Goal: Transaction & Acquisition: Book appointment/travel/reservation

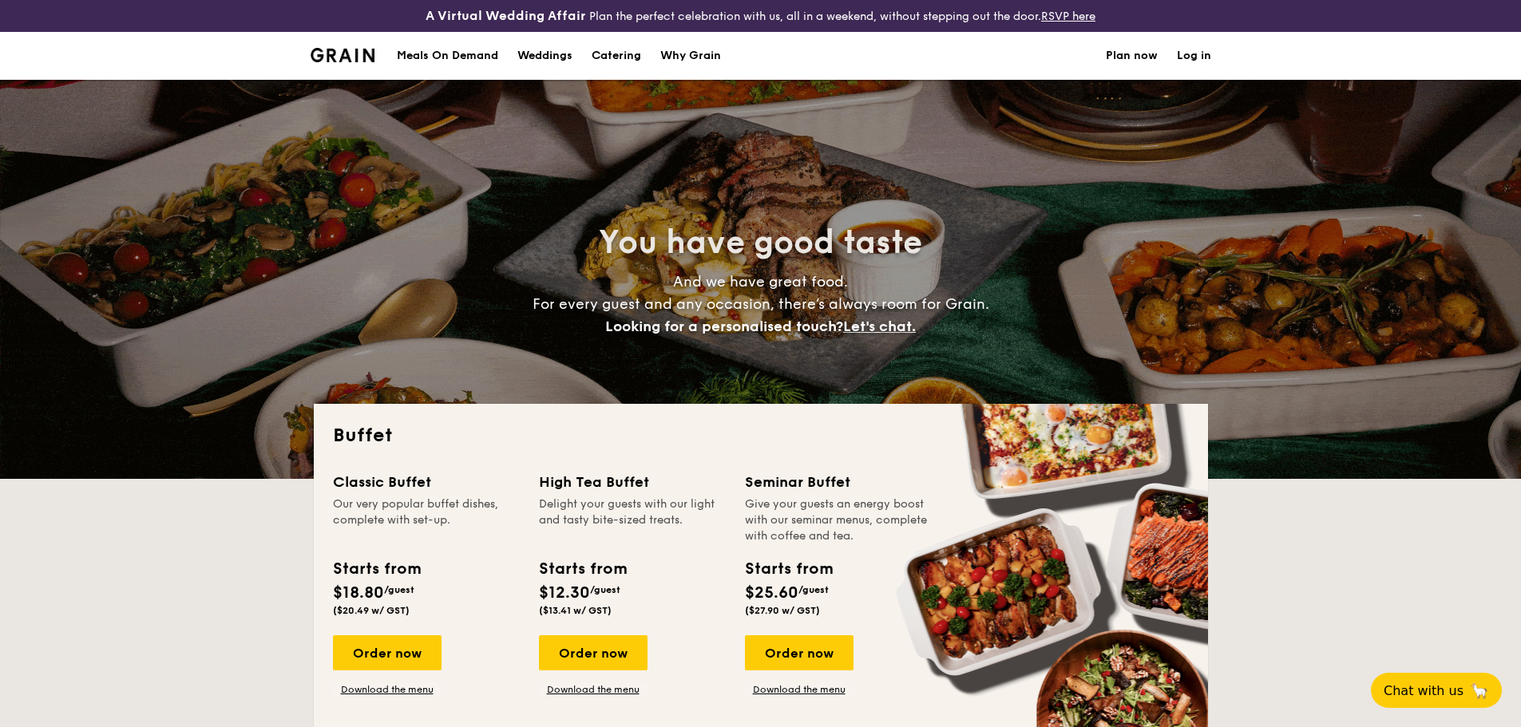
select select
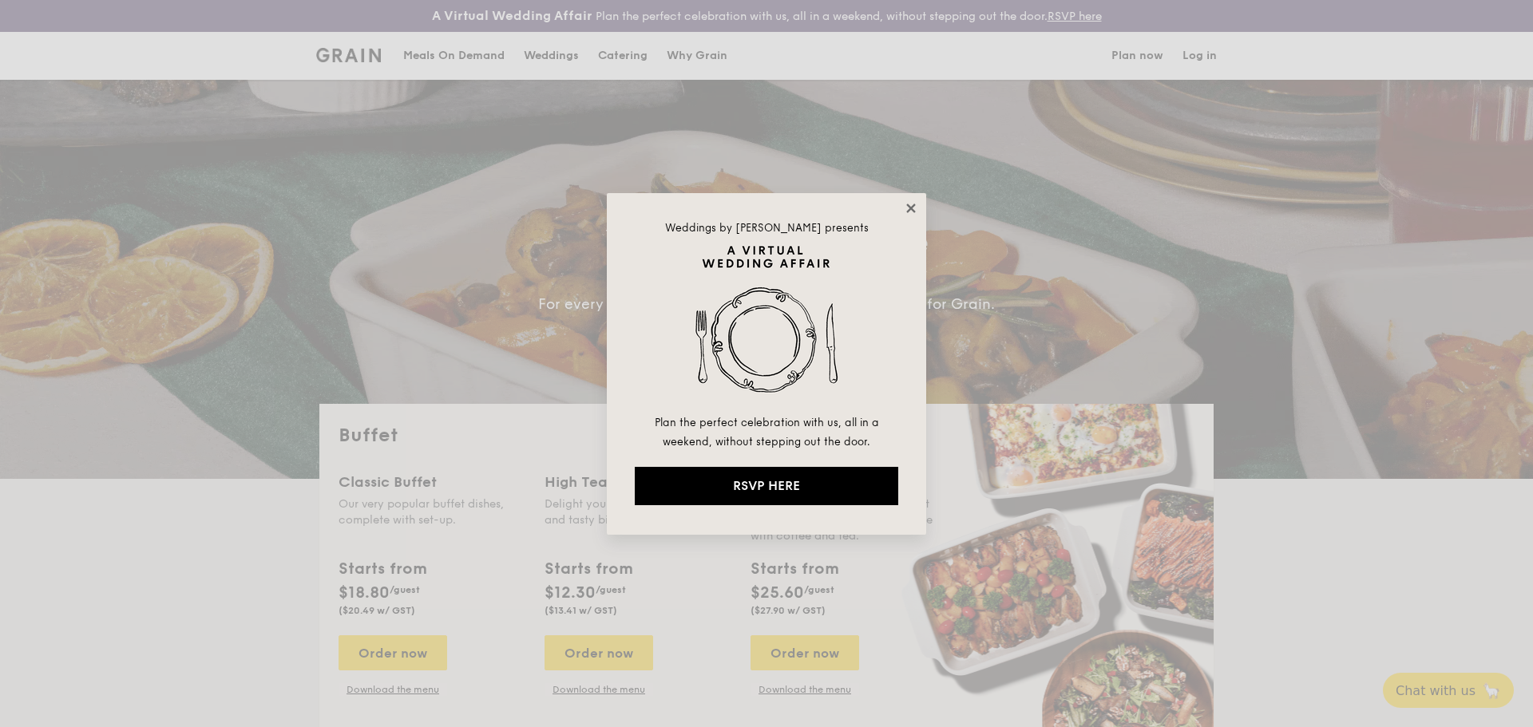
click at [912, 207] on icon at bounding box center [910, 208] width 9 height 9
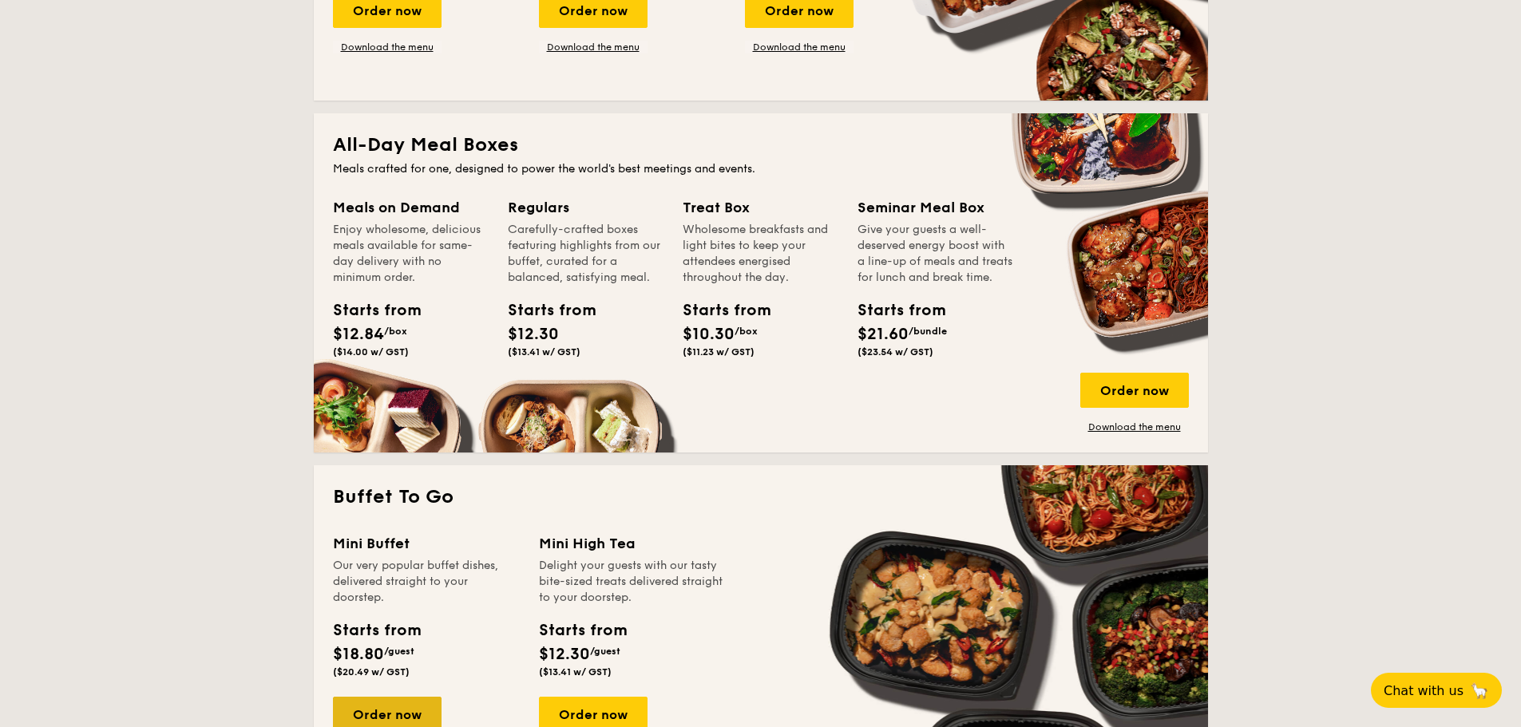
scroll to position [639, 0]
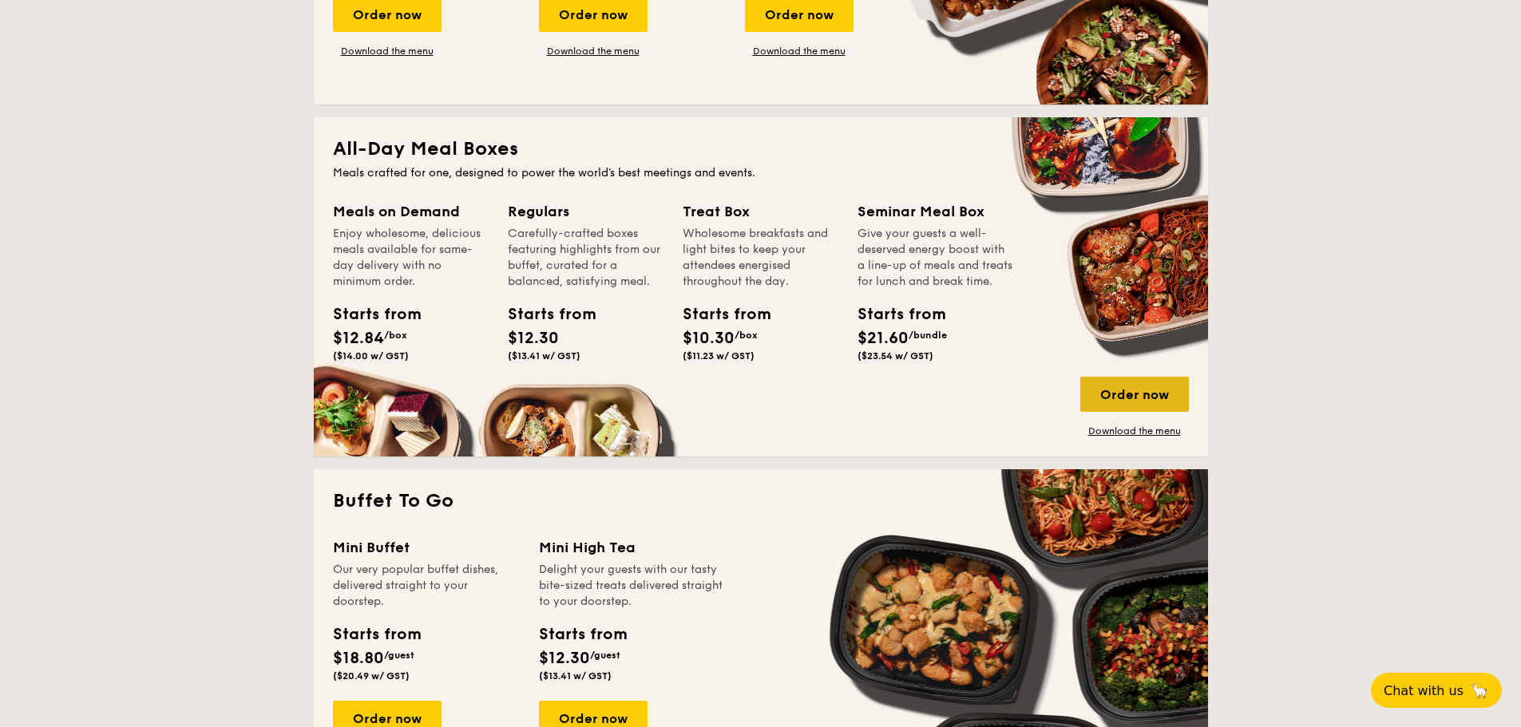
click at [1146, 398] on div "Order now" at bounding box center [1134, 394] width 109 height 35
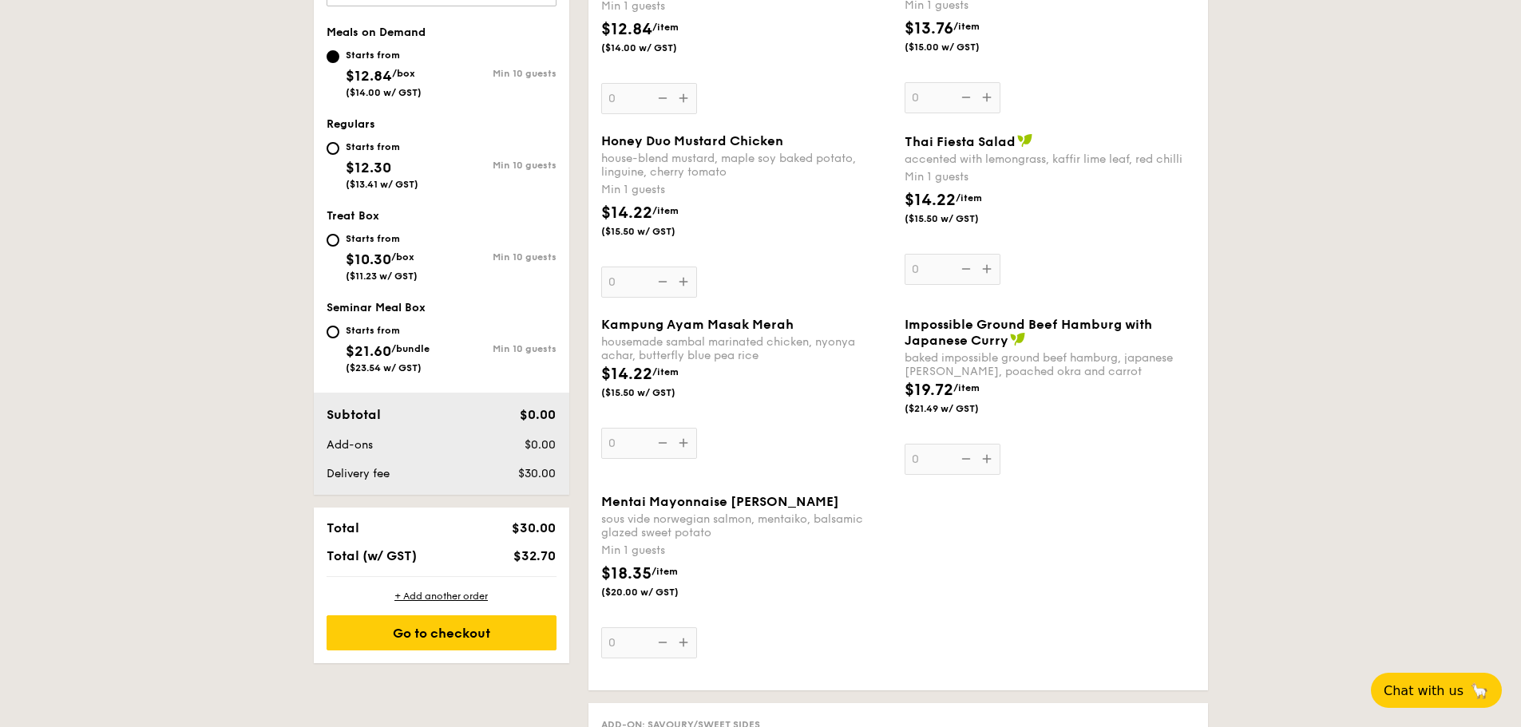
scroll to position [639, 0]
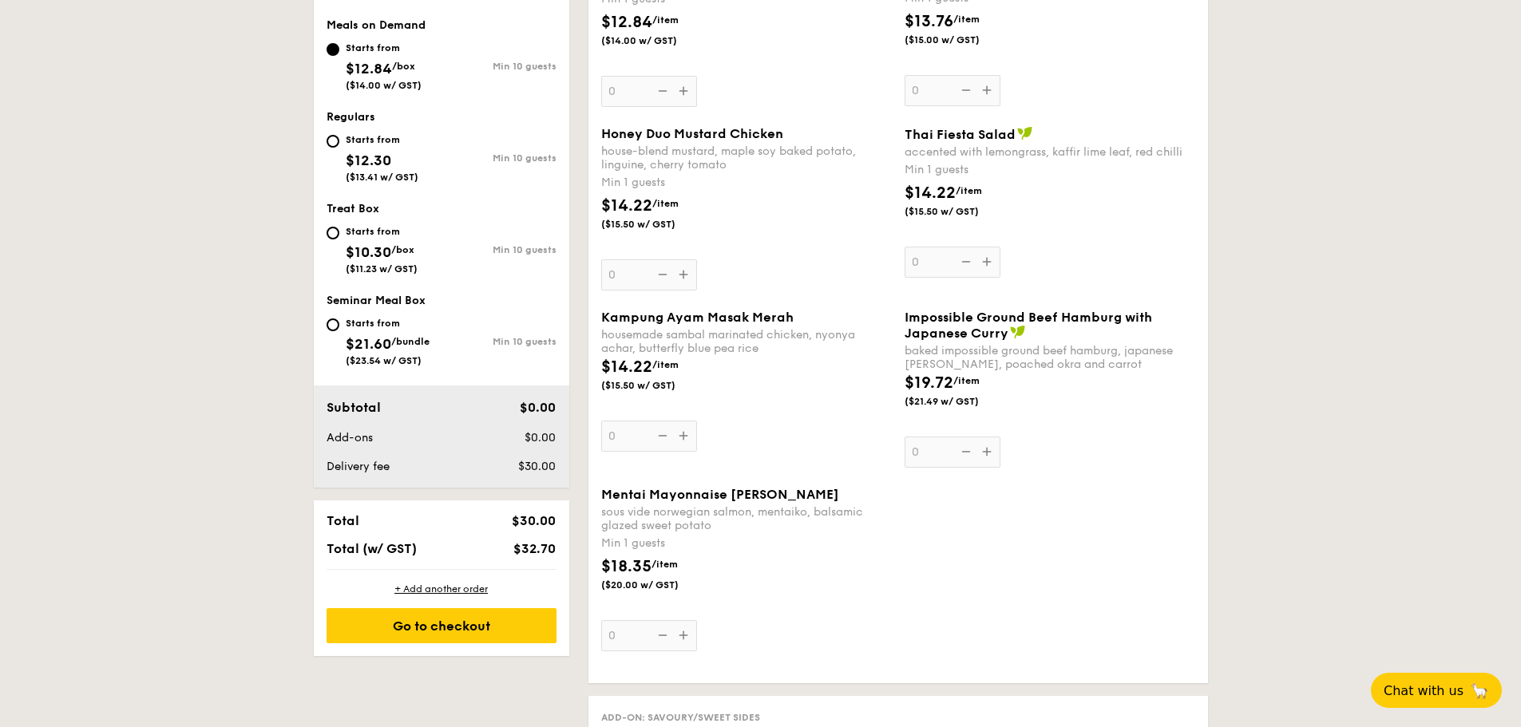
select select
